Goal: Transaction & Acquisition: Purchase product/service

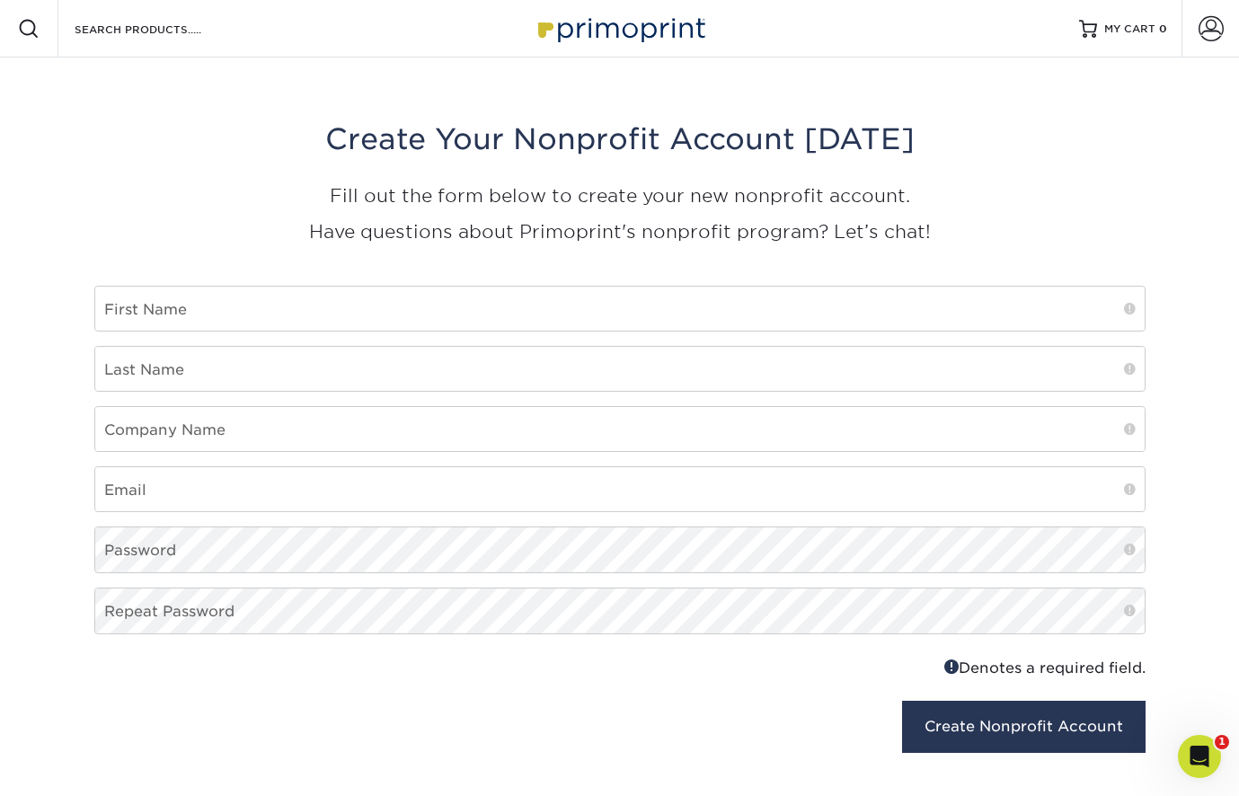
click at [604, 37] on img at bounding box center [620, 28] width 180 height 39
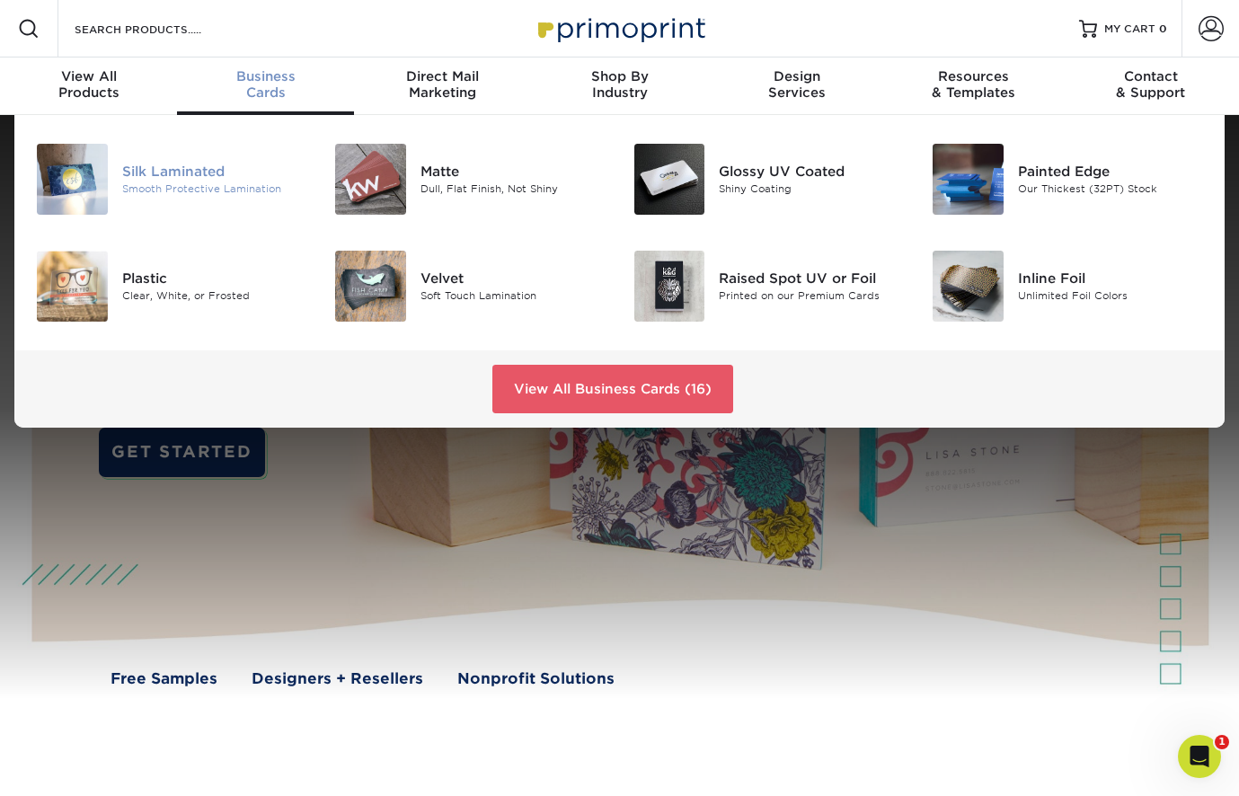
click at [181, 177] on div "Silk Laminated" at bounding box center [215, 172] width 186 height 20
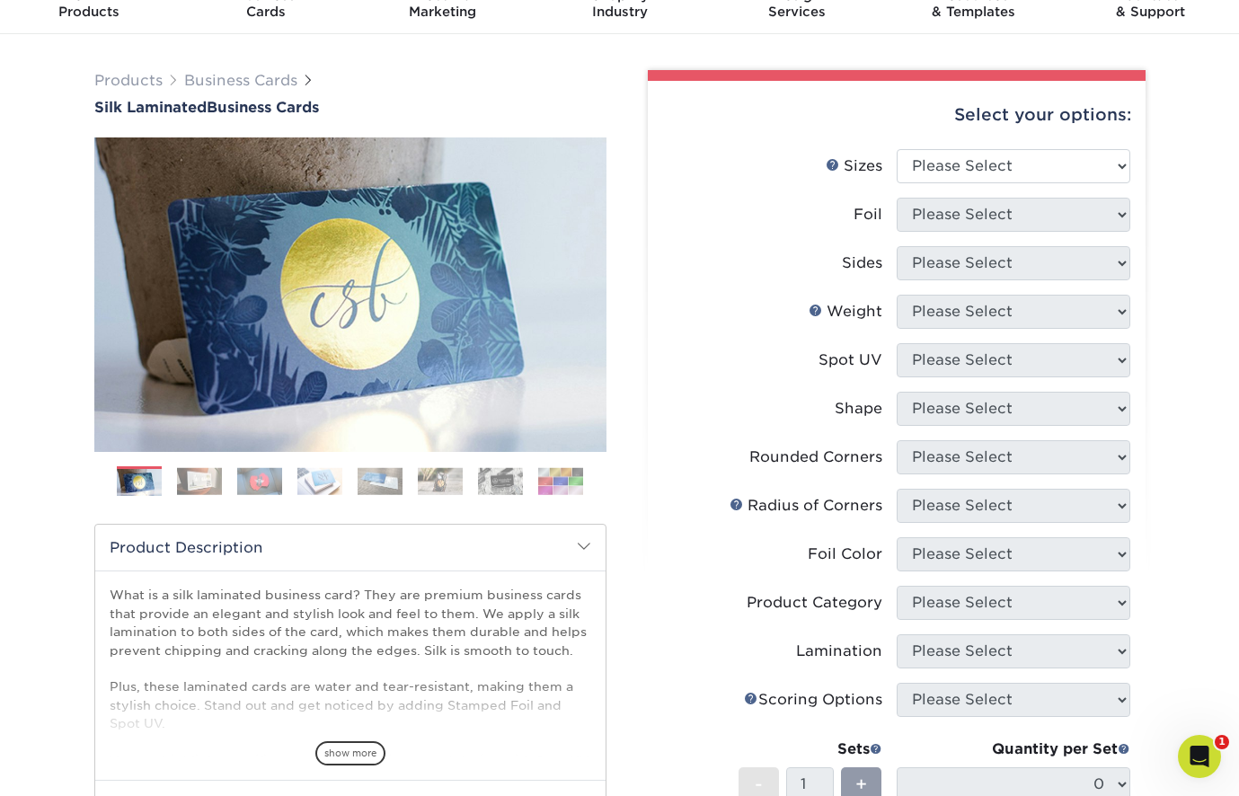
scroll to position [77, 0]
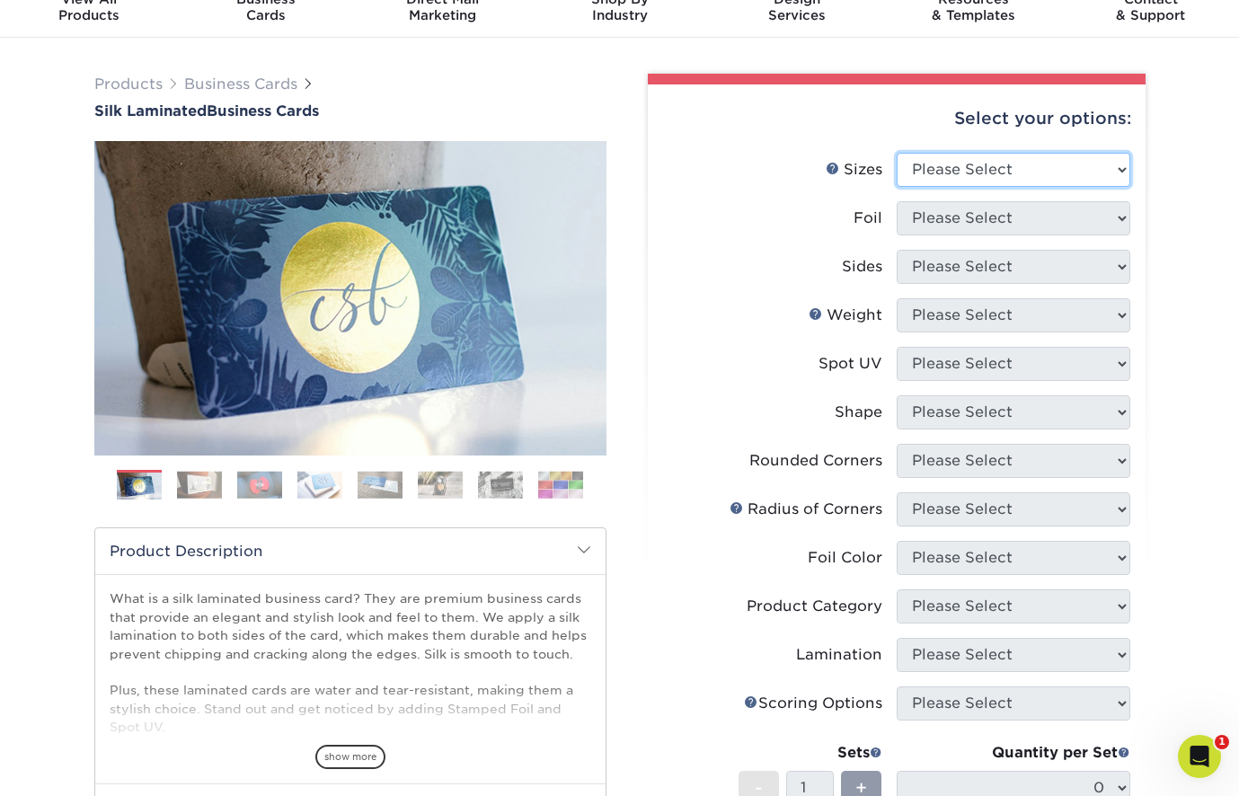
select select "2.00x3.50"
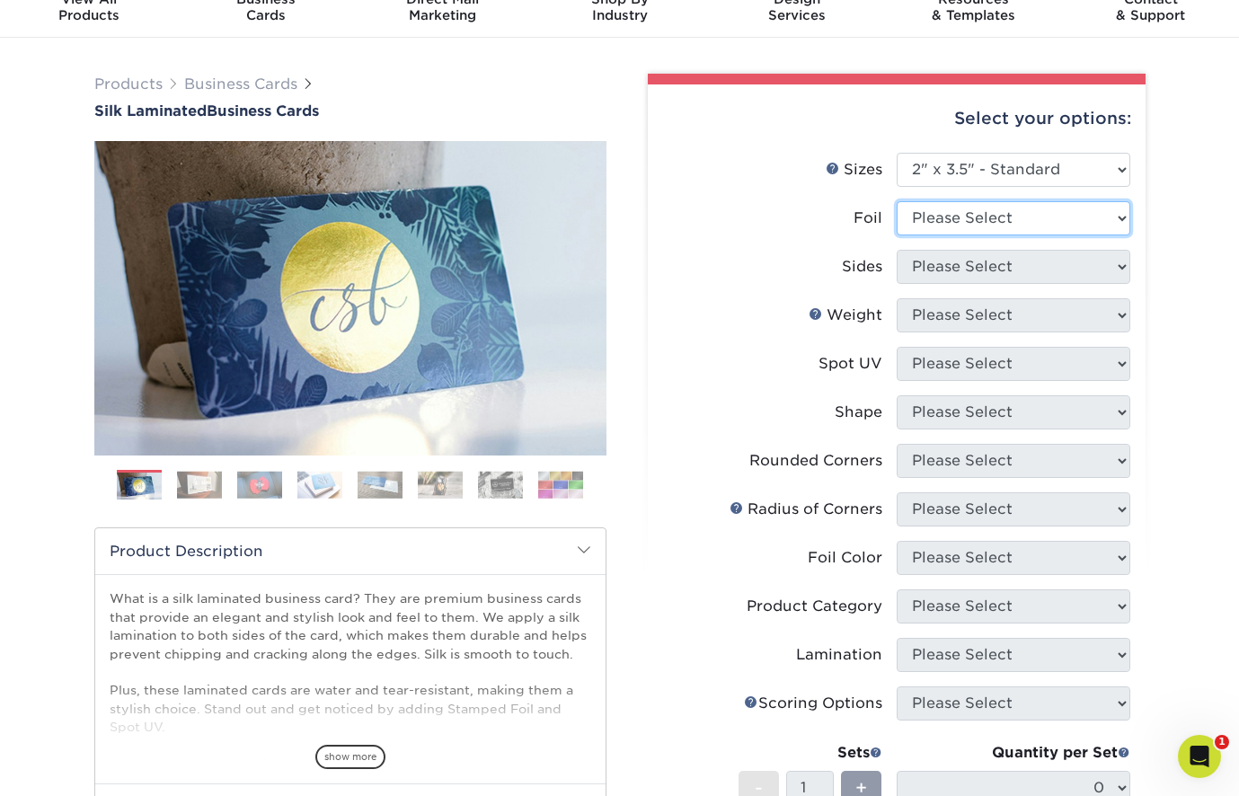
select select "0"
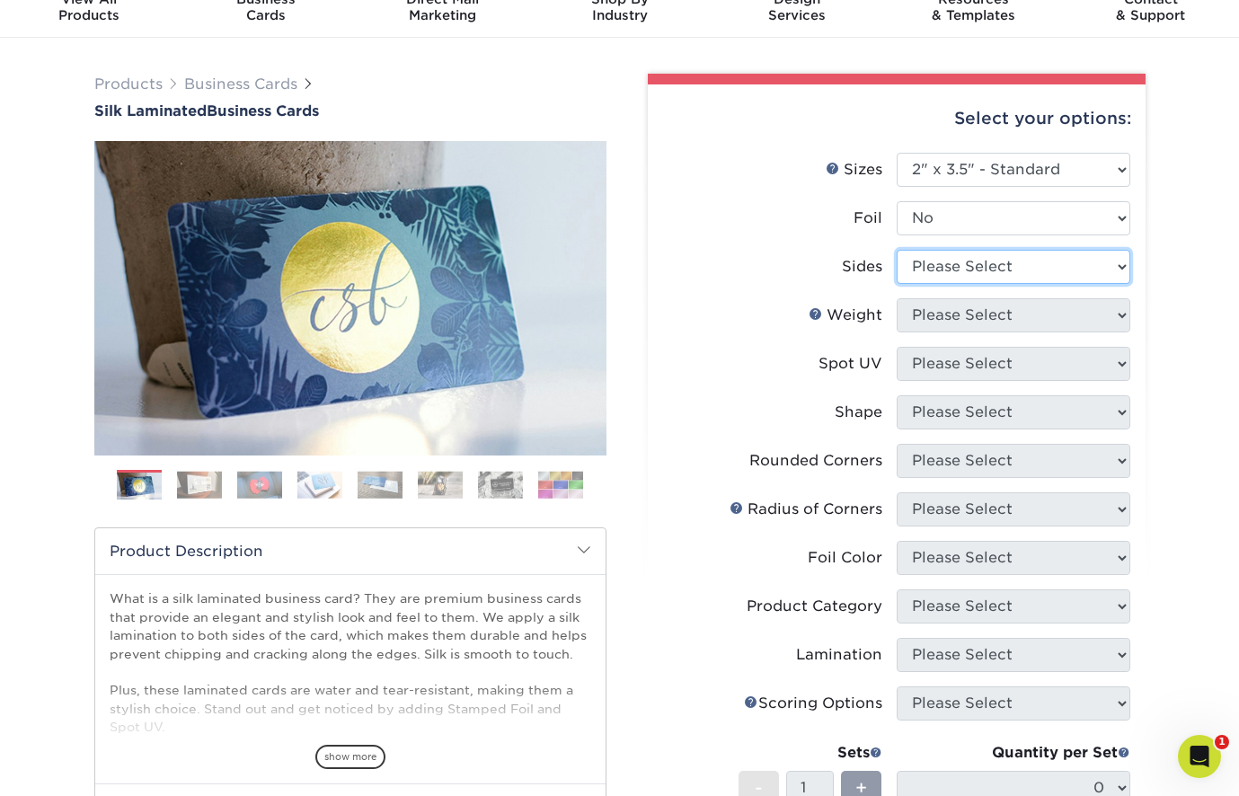
select select "13abbda7-1d64-4f25-8bb2-c179b224825d"
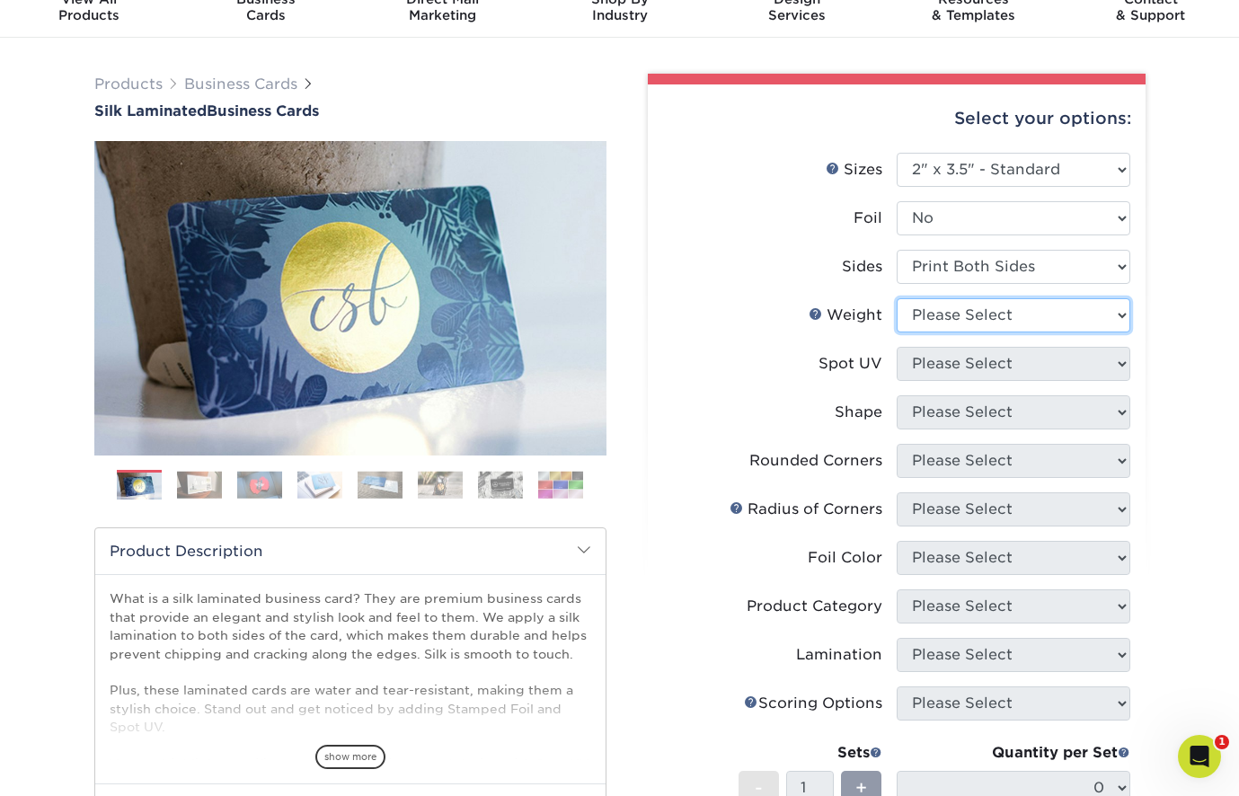
select select "16PT"
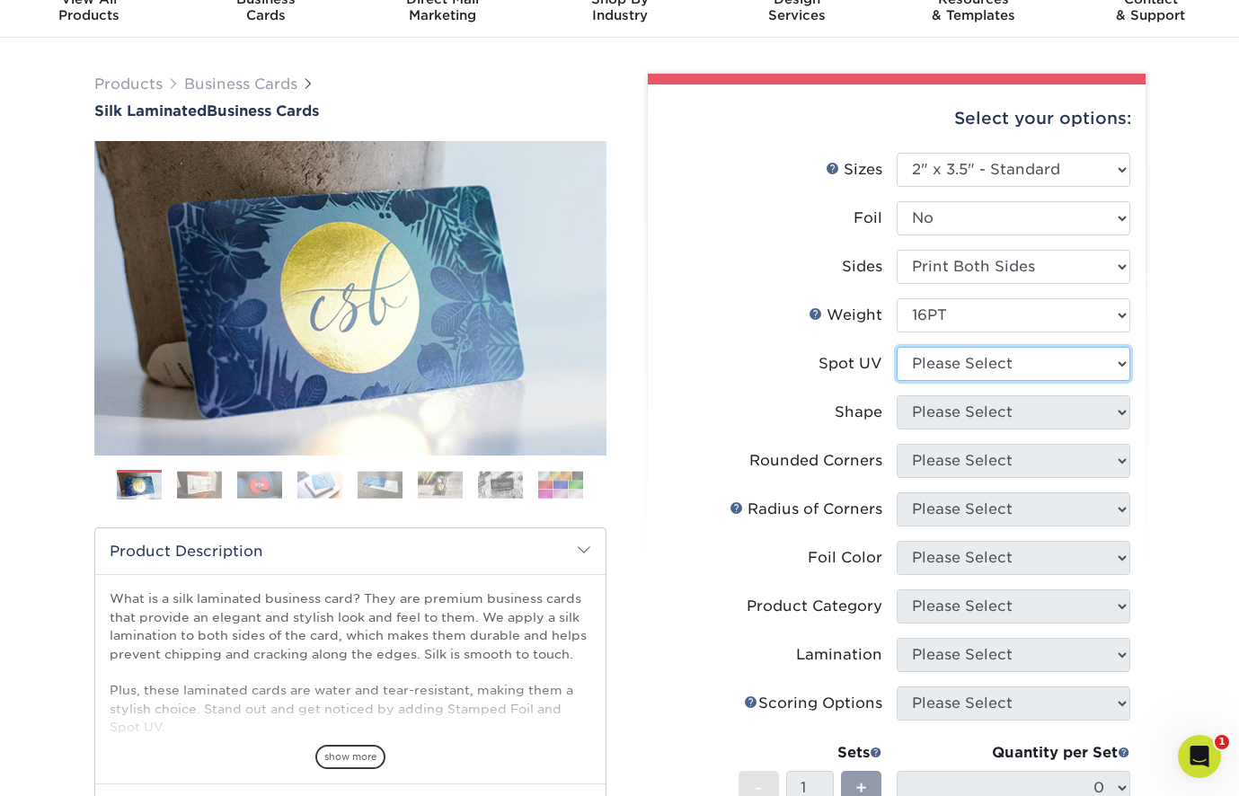
select select "3"
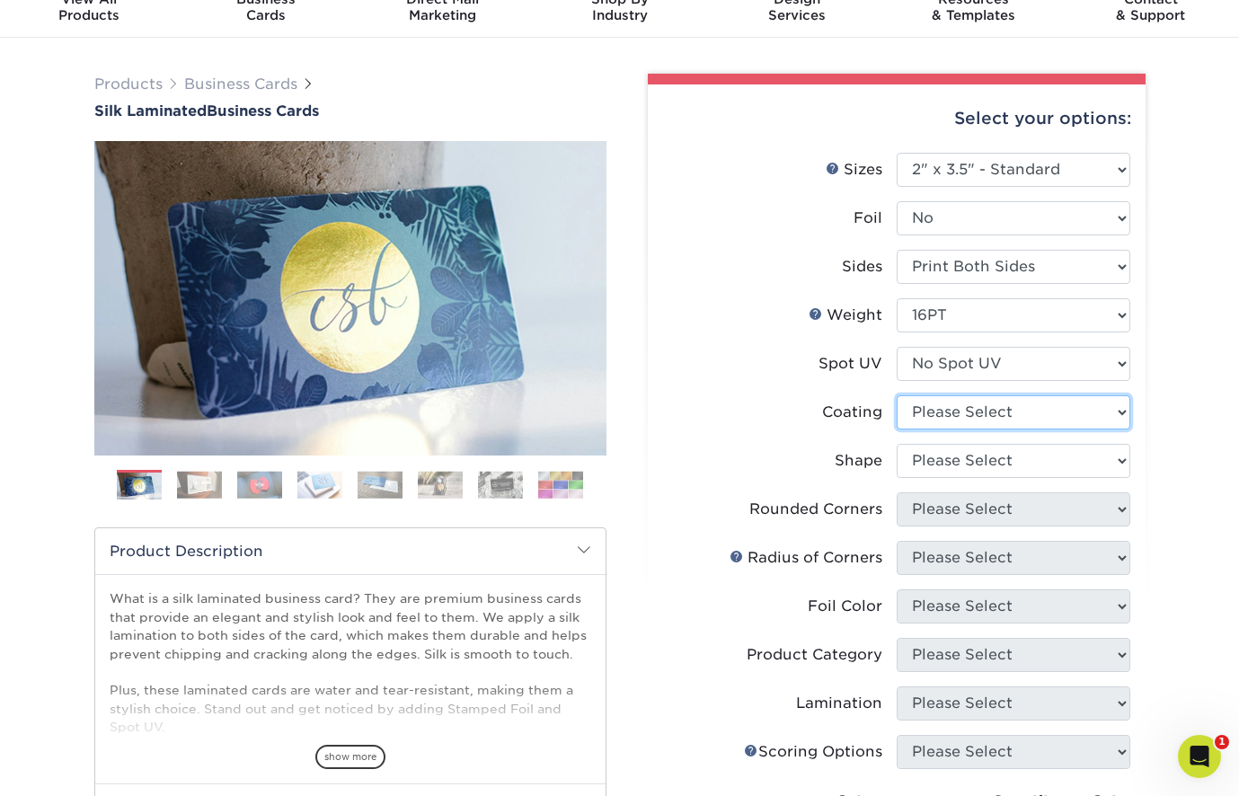
select select "3e7618de-abca-4bda-9f97-8b9129e913d8"
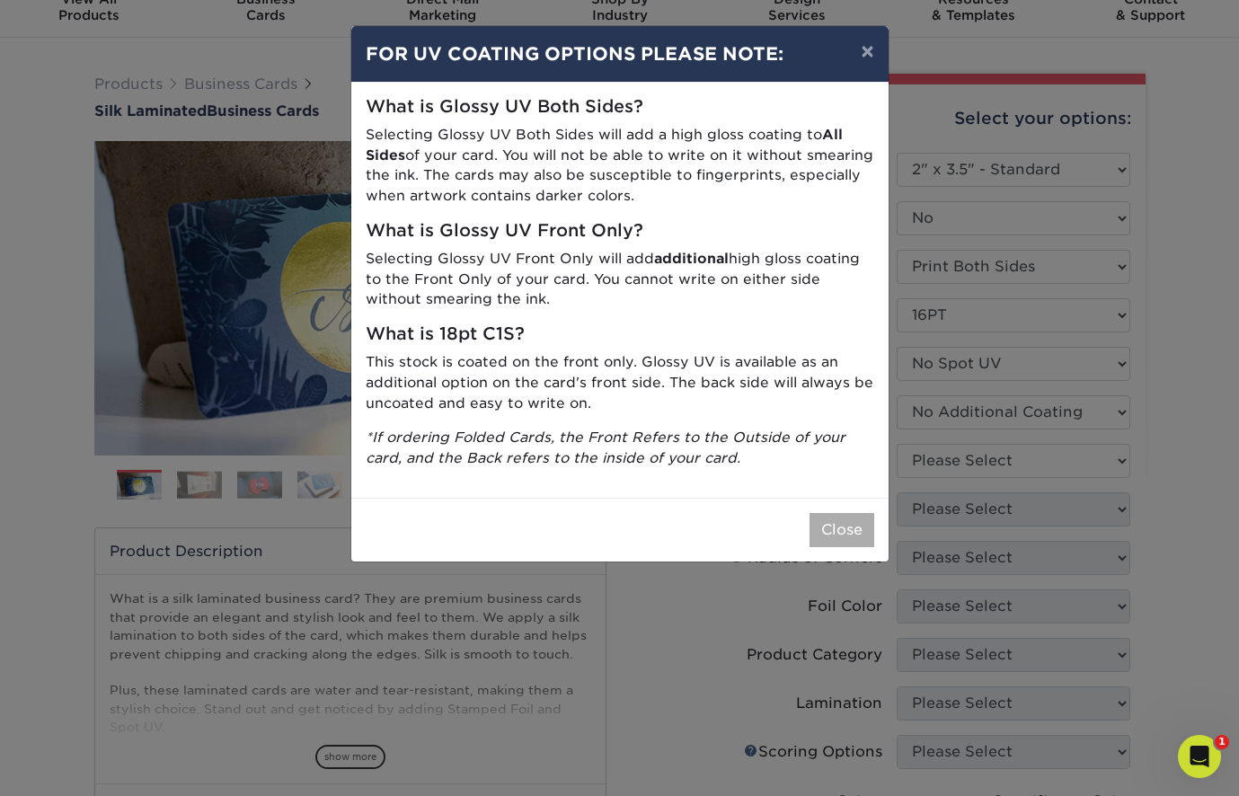
click at [829, 526] on button "Close" at bounding box center [842, 530] width 65 height 34
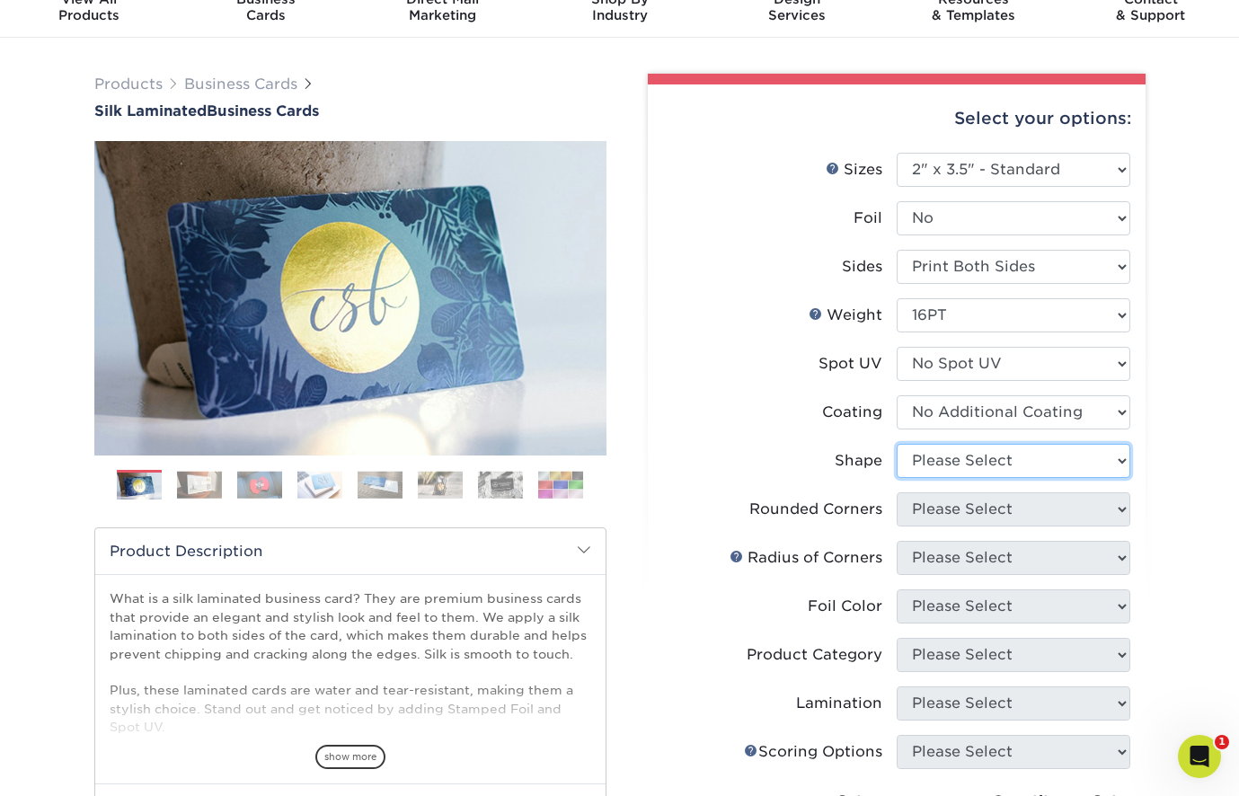
select select "standard"
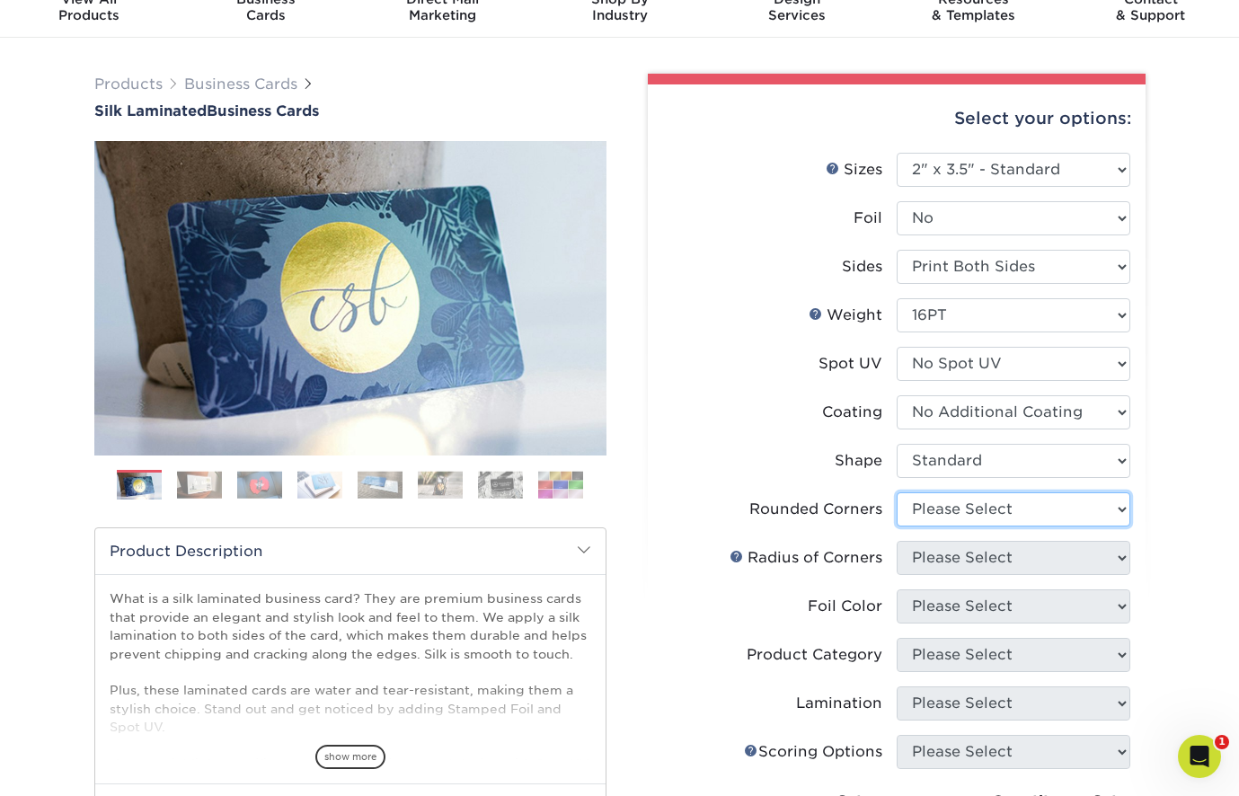
select select "0"
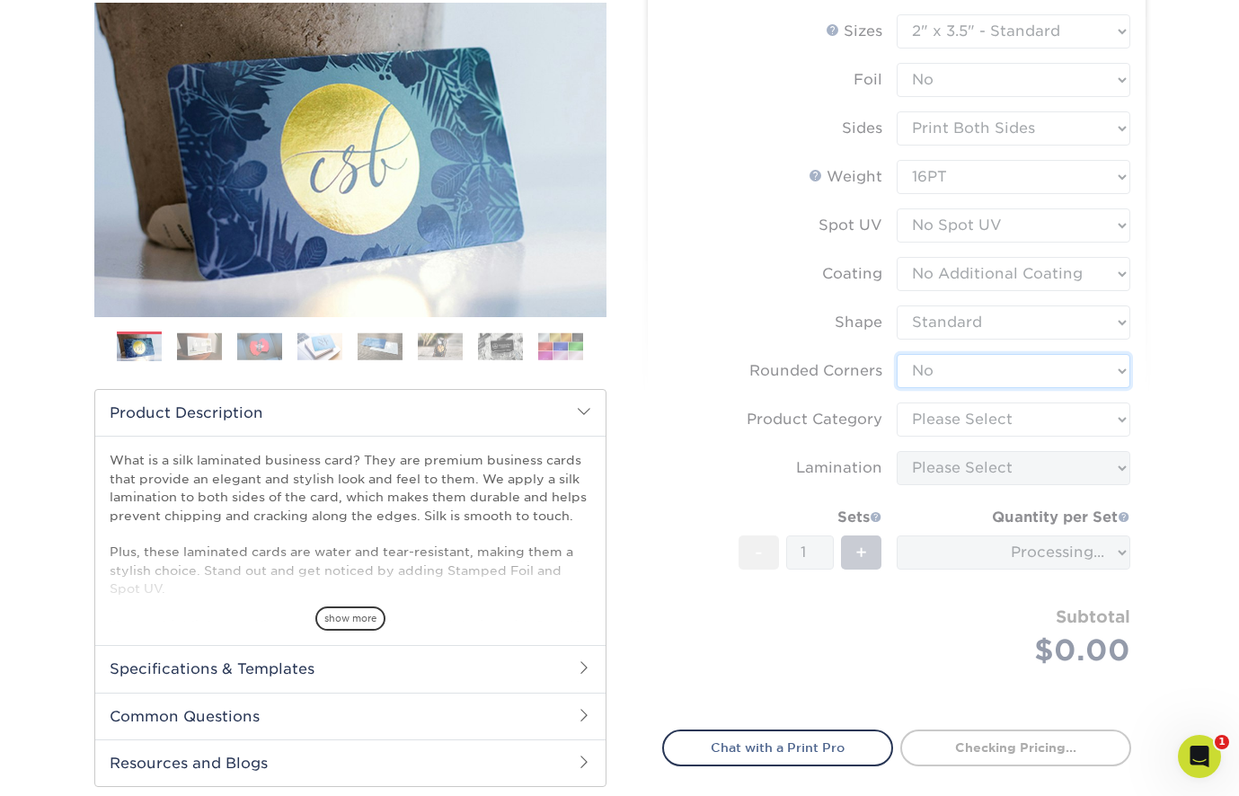
scroll to position [217, 0]
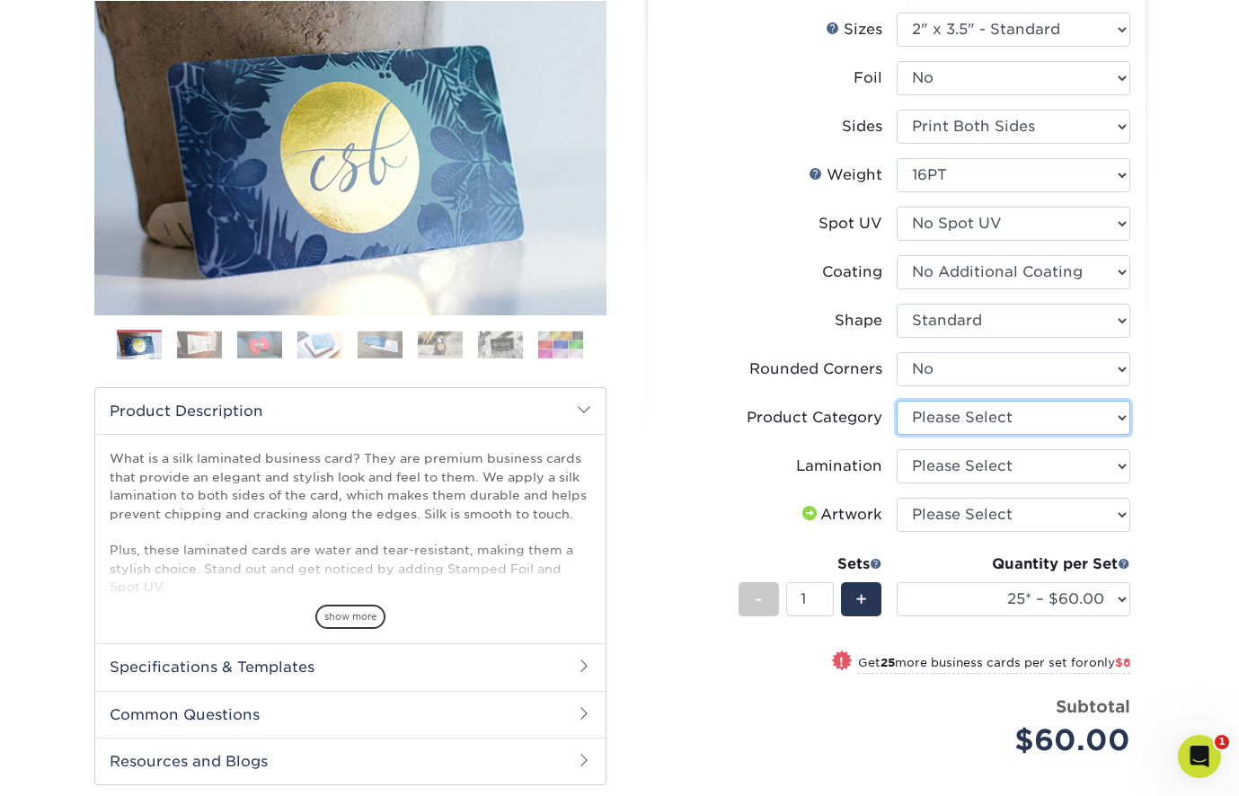
select select "3b5148f1-0588-4f88-a218-97bcfdce65c1"
select select "ccacb42f-45f7-42d3-bbd3-7c8421cf37f0"
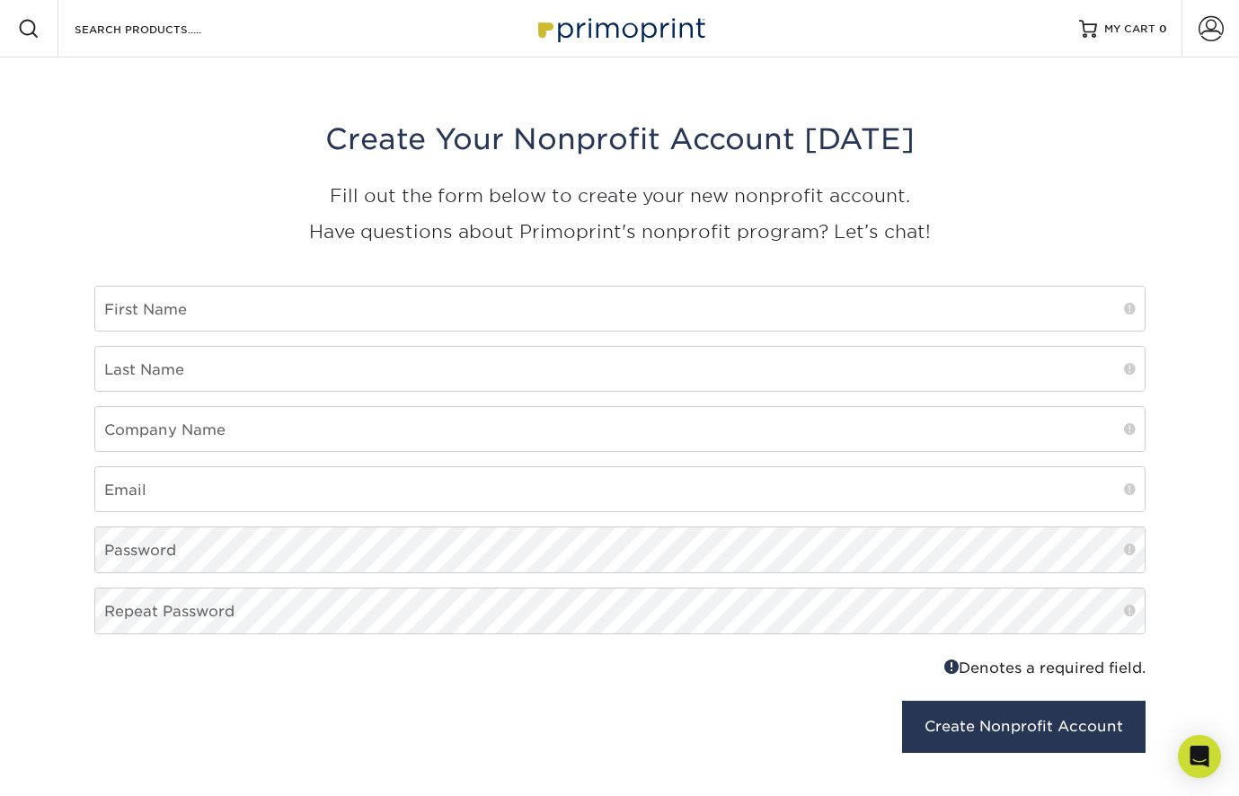
click at [644, 9] on img at bounding box center [620, 28] width 180 height 39
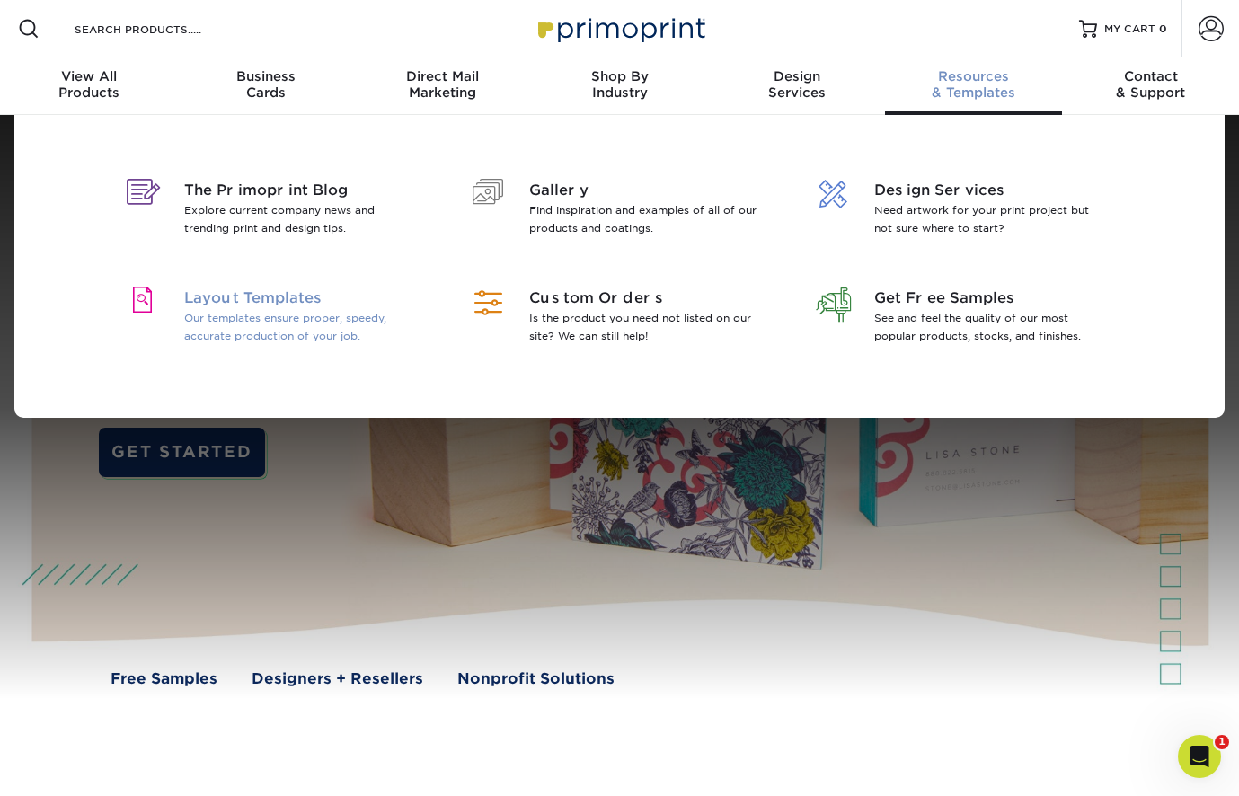
click at [296, 291] on span "Layout Templates" at bounding box center [300, 299] width 233 height 22
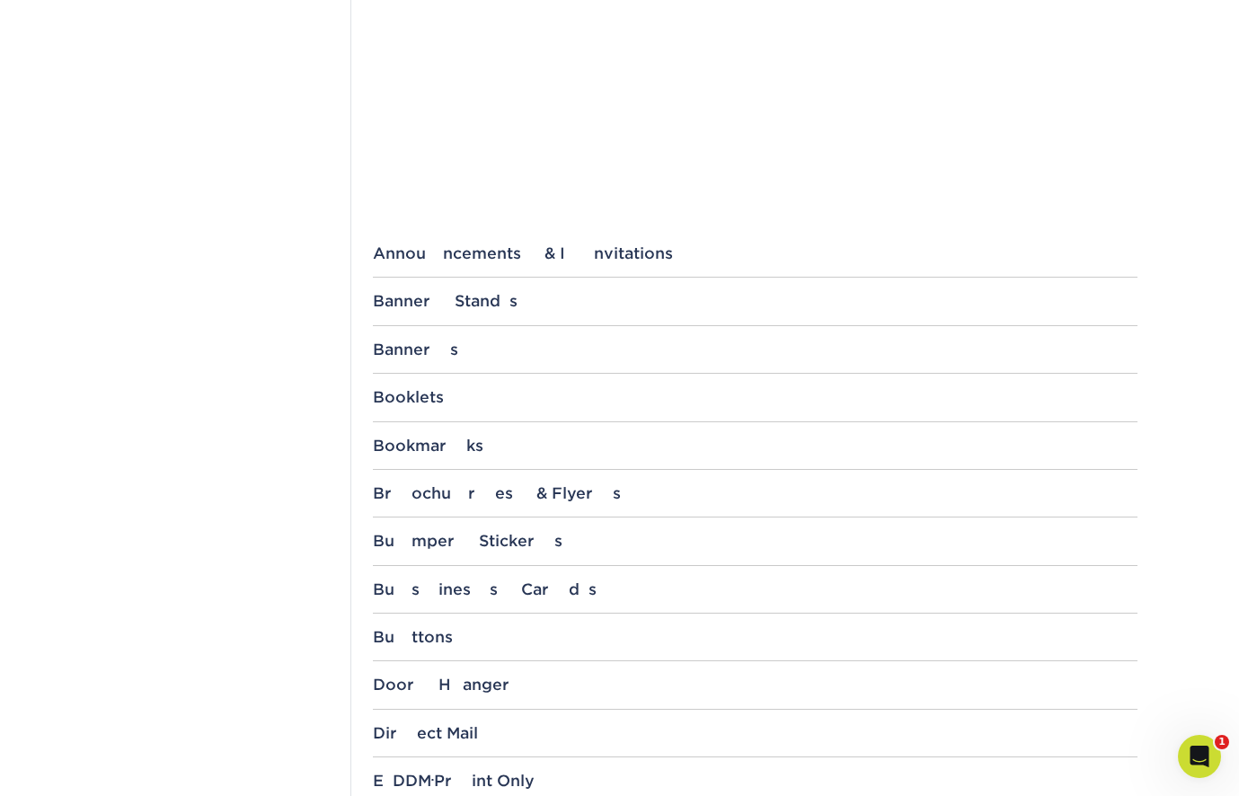
scroll to position [651, 0]
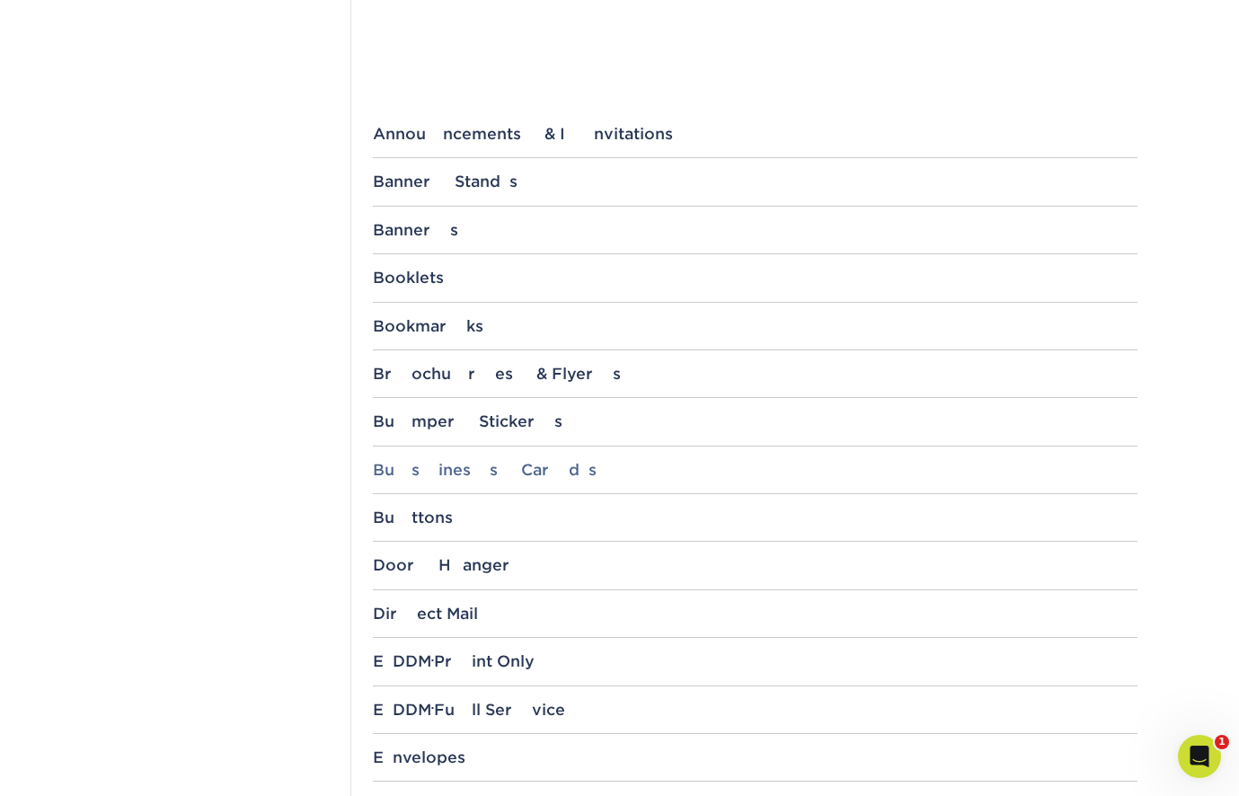
click at [400, 463] on div "Business Cards" at bounding box center [755, 470] width 765 height 18
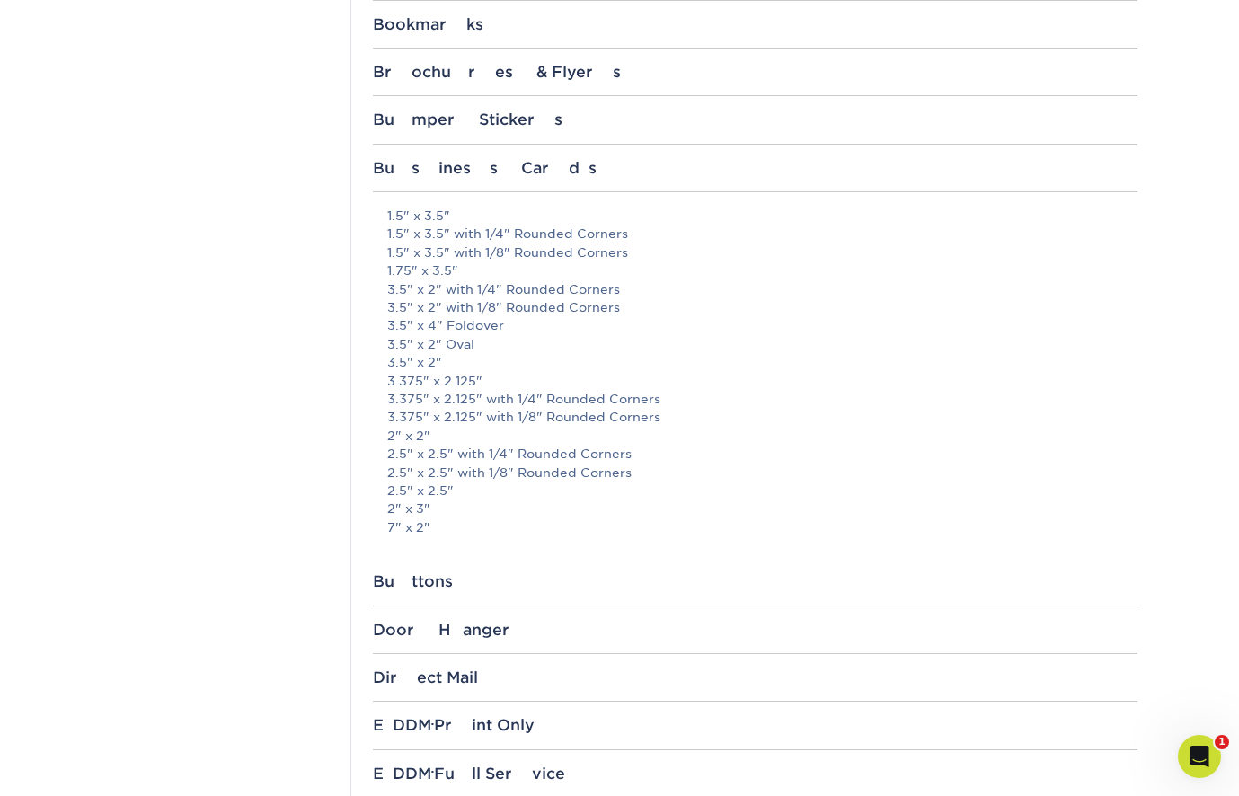
scroll to position [953, 0]
click at [442, 373] on link "3.375" x 2.125"" at bounding box center [434, 380] width 95 height 14
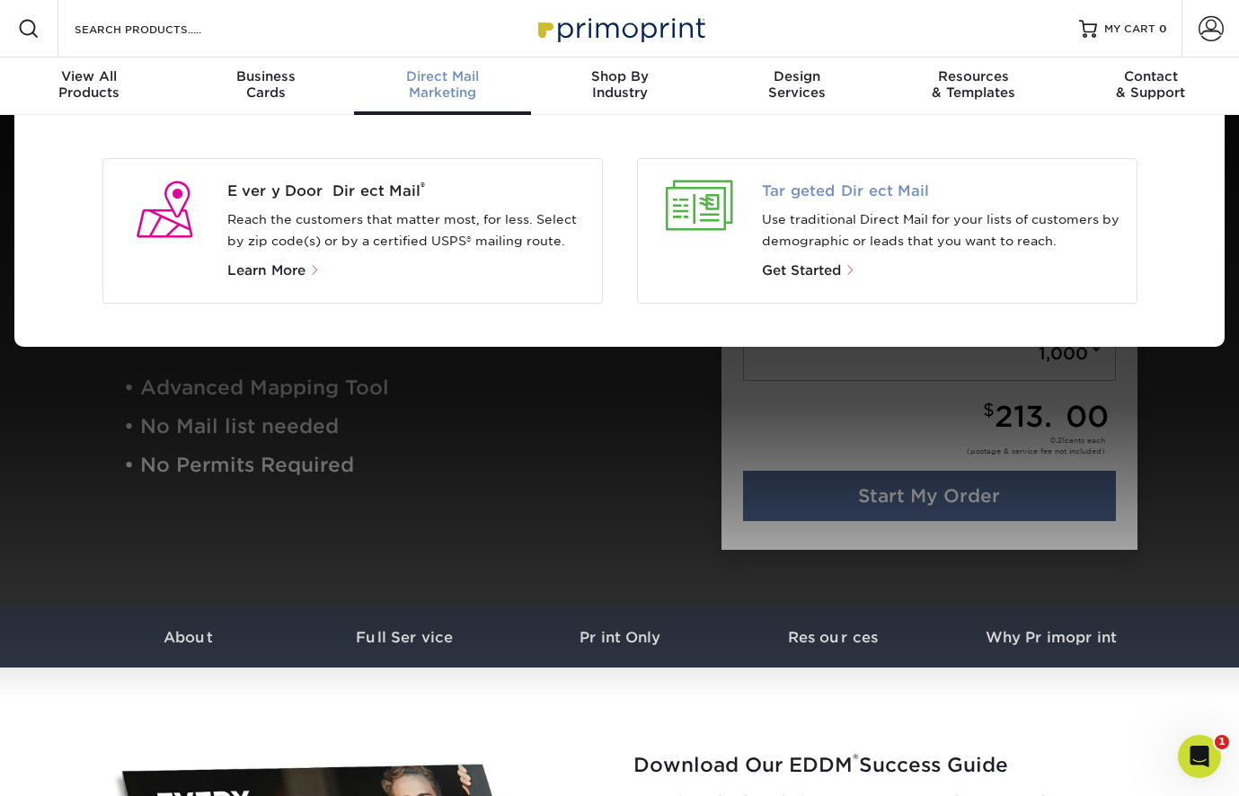
click at [878, 190] on span "Targeted Direct Mail" at bounding box center [942, 192] width 360 height 22
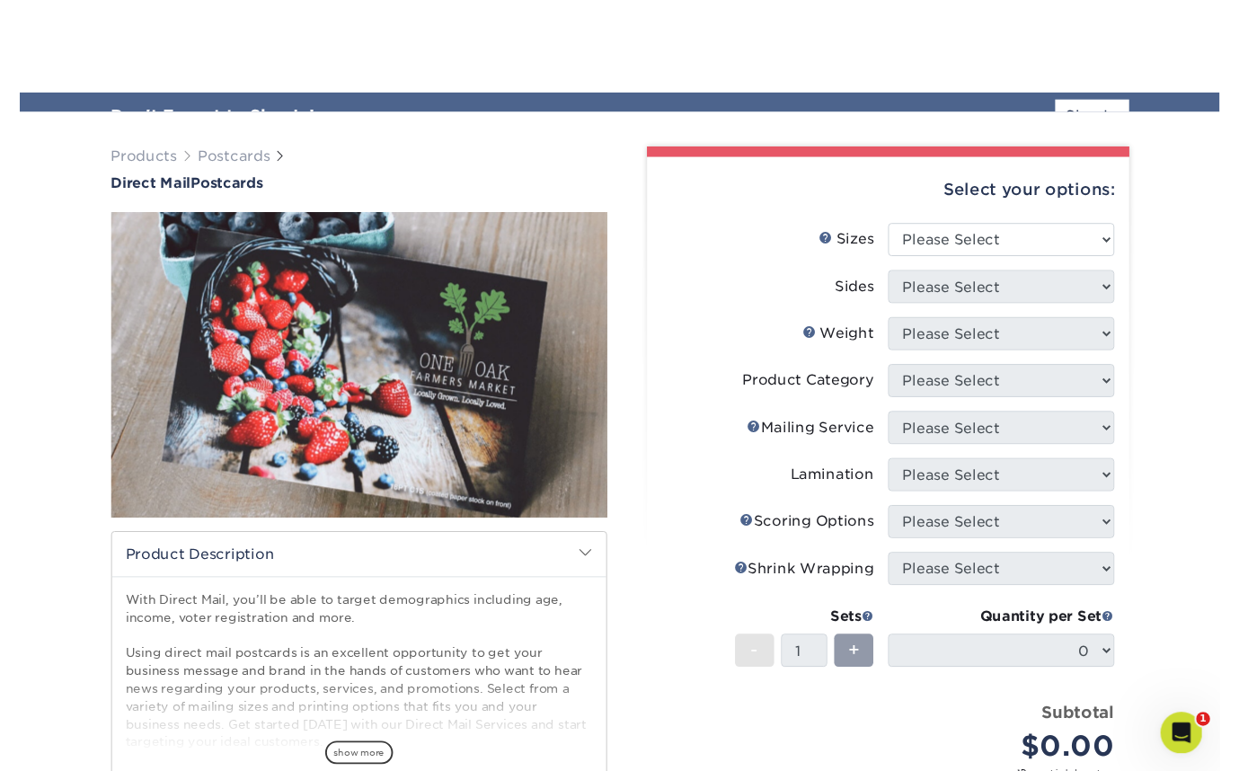
scroll to position [351, 0]
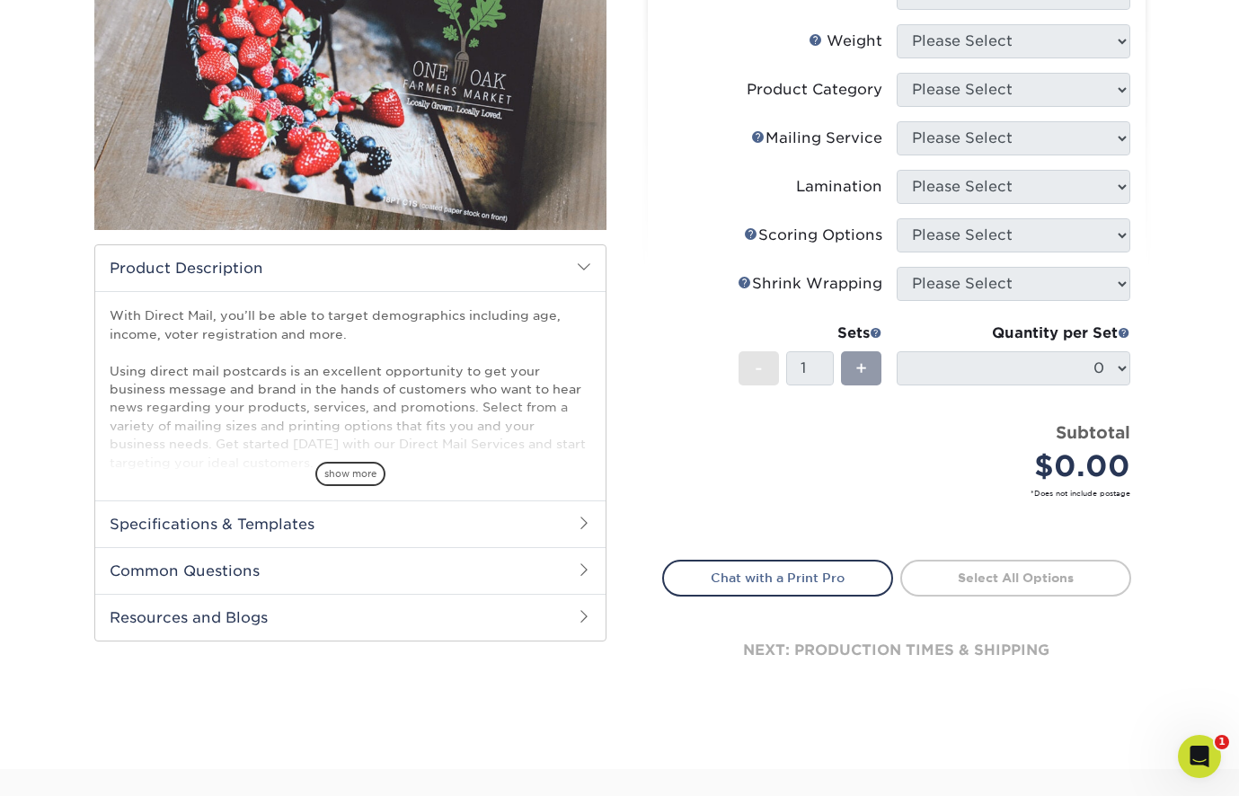
click at [199, 518] on h2 "Specifications & Templates" at bounding box center [350, 523] width 510 height 47
click at [208, 571] on link "See All Sizes" at bounding box center [213, 569] width 75 height 13
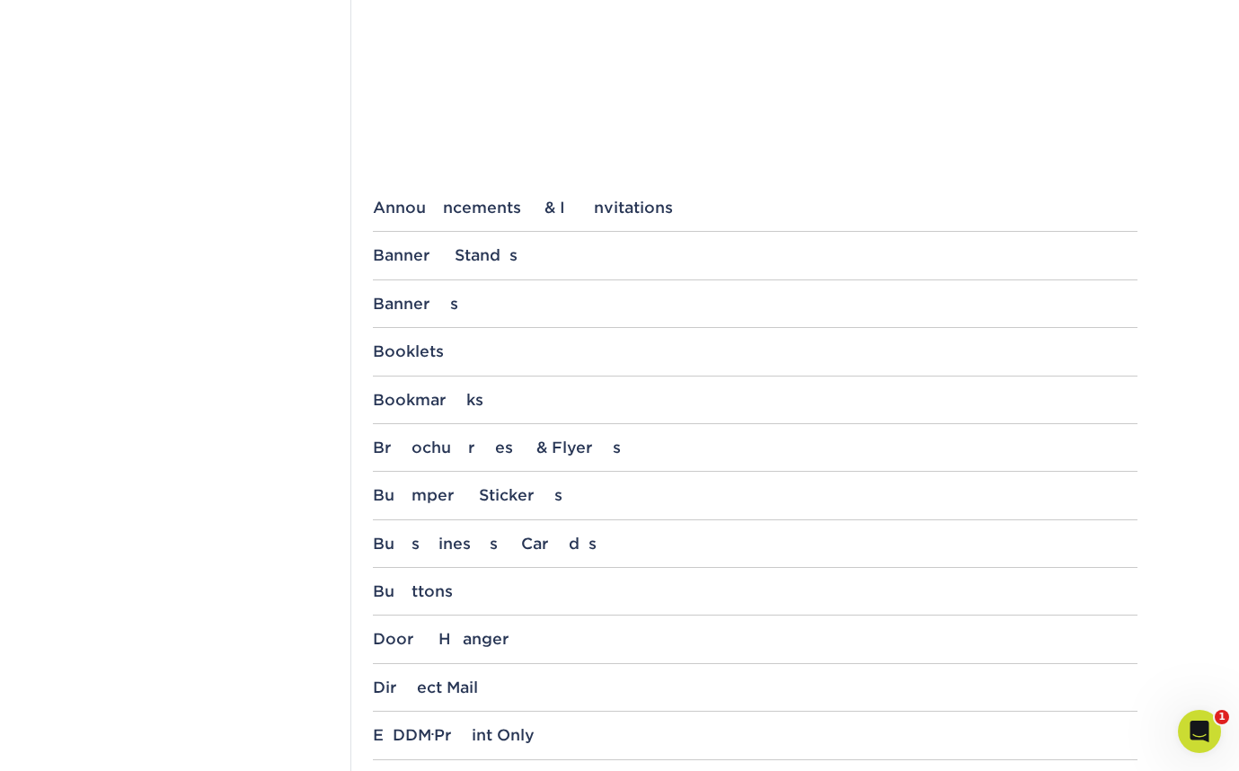
scroll to position [562, 0]
